Goal: Information Seeking & Learning: Learn about a topic

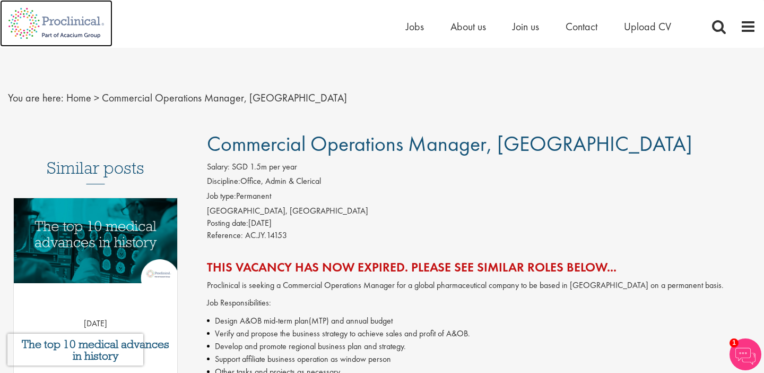
click at [89, 22] on img at bounding box center [56, 23] width 113 height 47
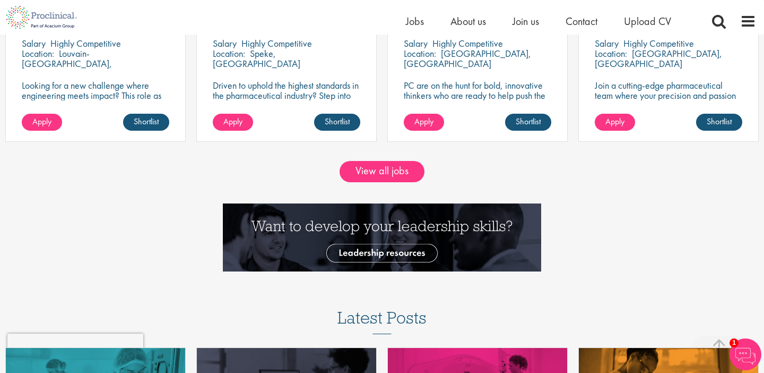
scroll to position [1030, 0]
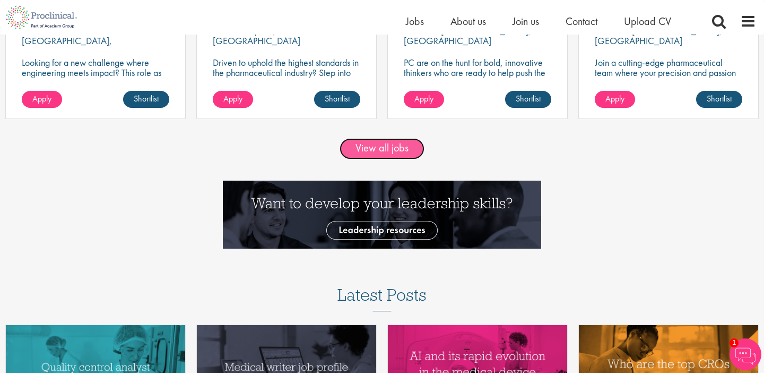
click at [407, 152] on link "View all jobs" at bounding box center [382, 148] width 85 height 21
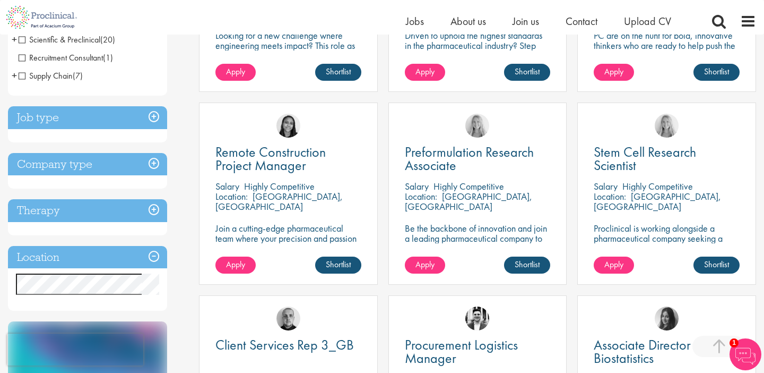
scroll to position [338, 0]
